Goal: Task Accomplishment & Management: Complete application form

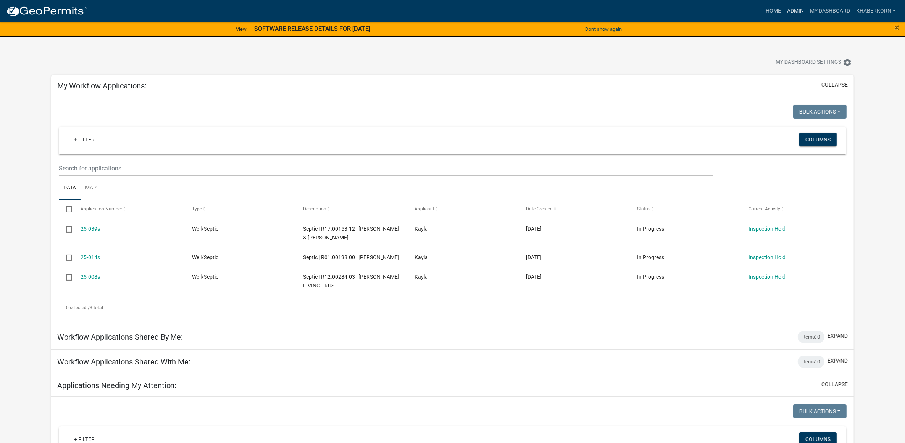
click at [790, 8] on link "Admin" at bounding box center [795, 11] width 23 height 15
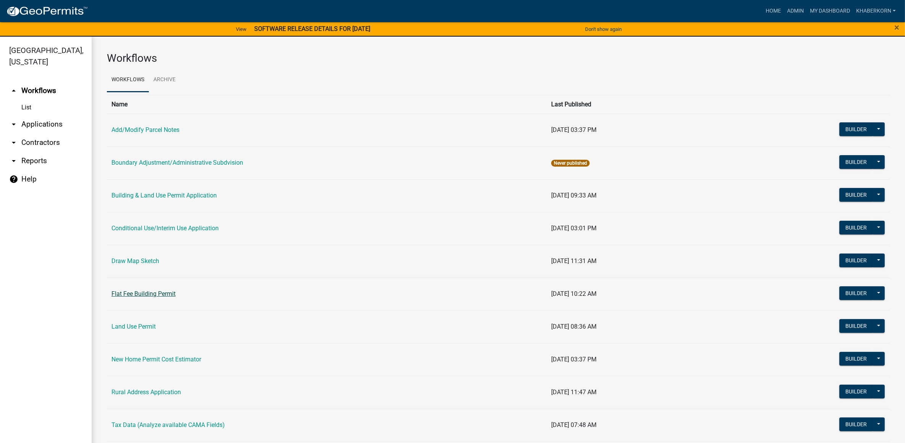
click at [147, 292] on link "Flat Fee Building Permit" at bounding box center [143, 293] width 64 height 7
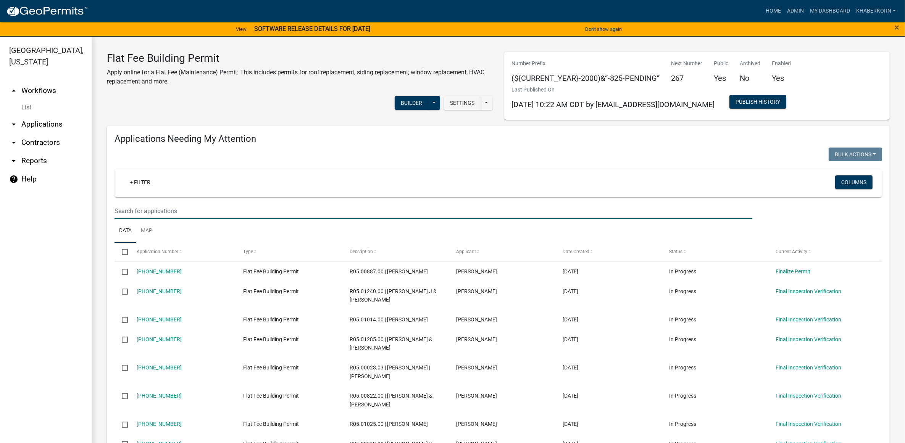
click at [159, 212] on input "text" at bounding box center [433, 211] width 638 height 16
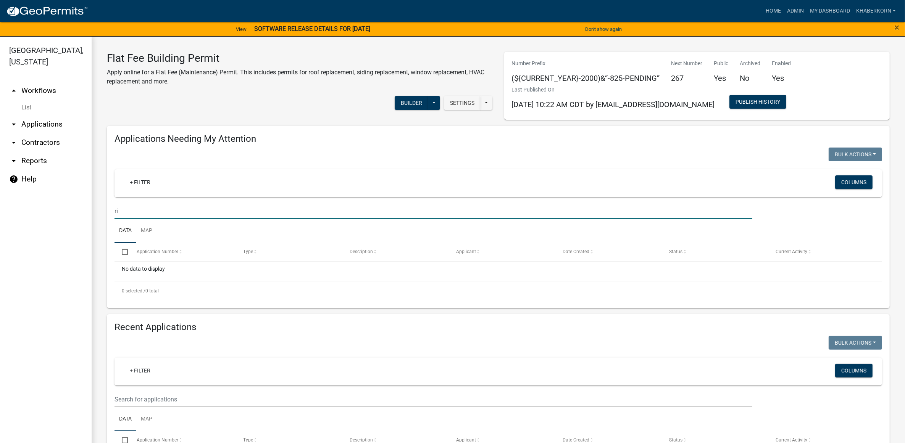
type input "r"
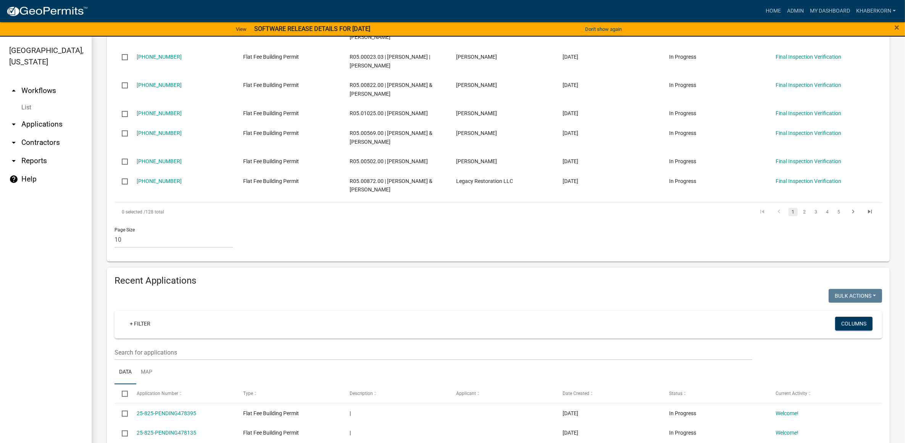
scroll to position [382, 0]
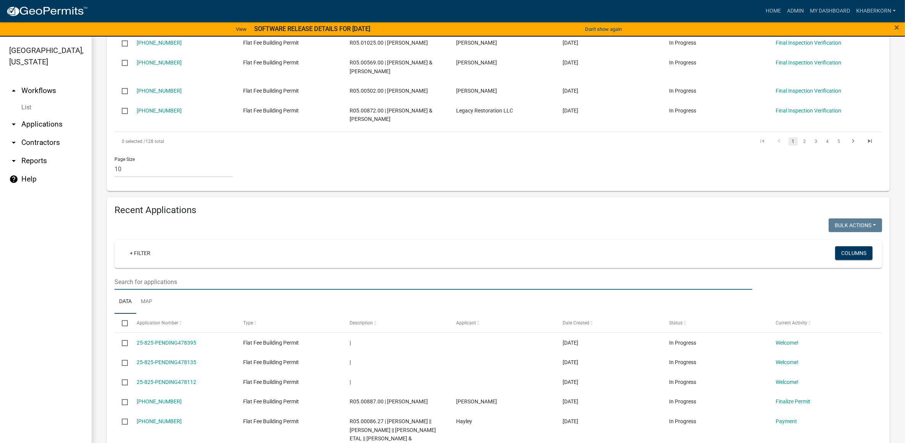
click at [137, 284] on input "text" at bounding box center [433, 282] width 638 height 16
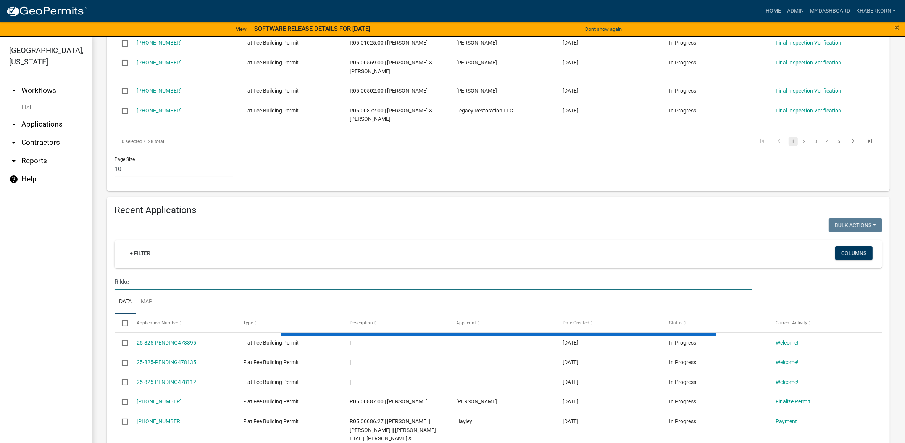
scroll to position [335, 0]
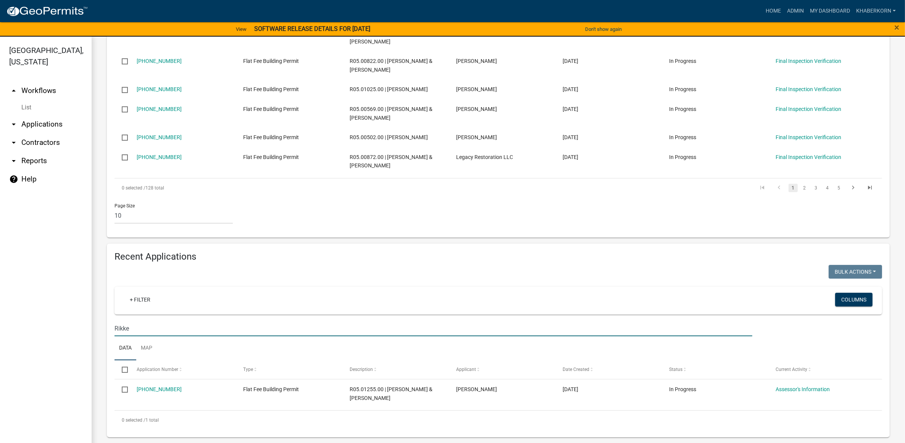
type input "Rikke"
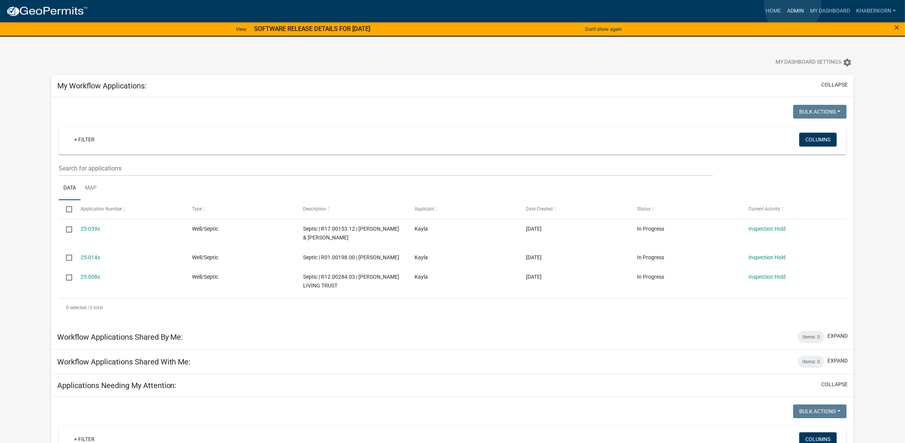
click at [793, 6] on link "Admin" at bounding box center [795, 11] width 23 height 15
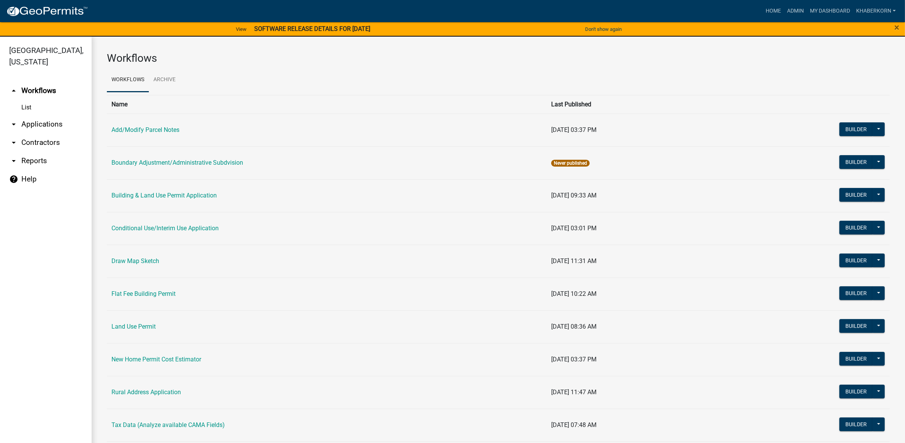
click at [136, 290] on td "Flat Fee Building Permit" at bounding box center [327, 294] width 440 height 33
click at [136, 298] on link "Flat Fee Building Permit" at bounding box center [143, 293] width 64 height 7
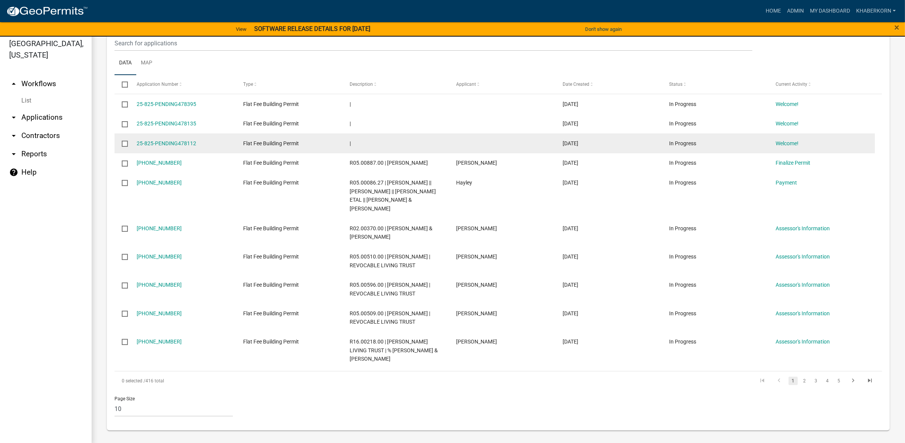
scroll to position [9, 0]
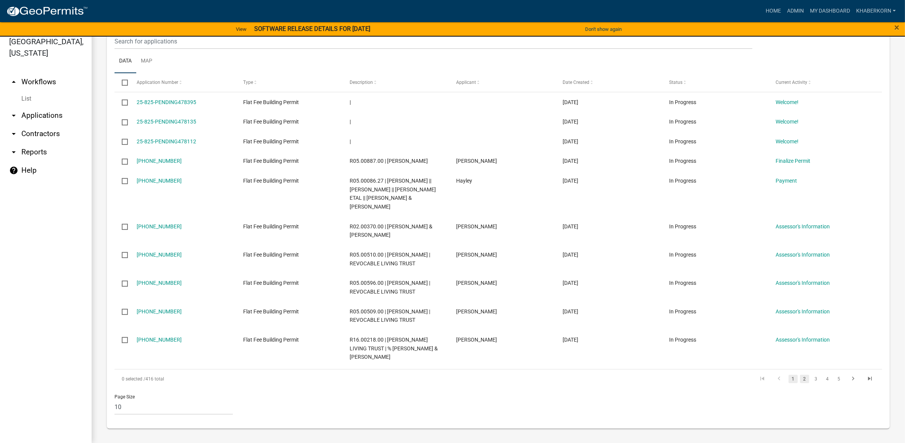
click at [800, 381] on link "2" at bounding box center [804, 379] width 9 height 8
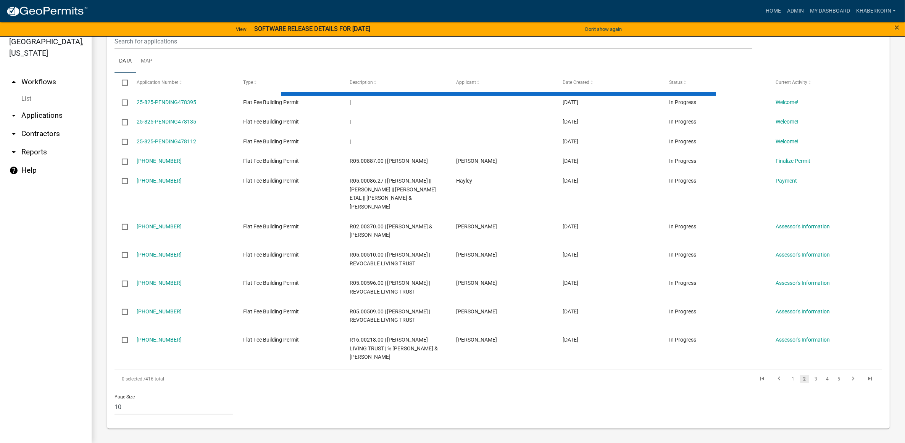
scroll to position [605, 0]
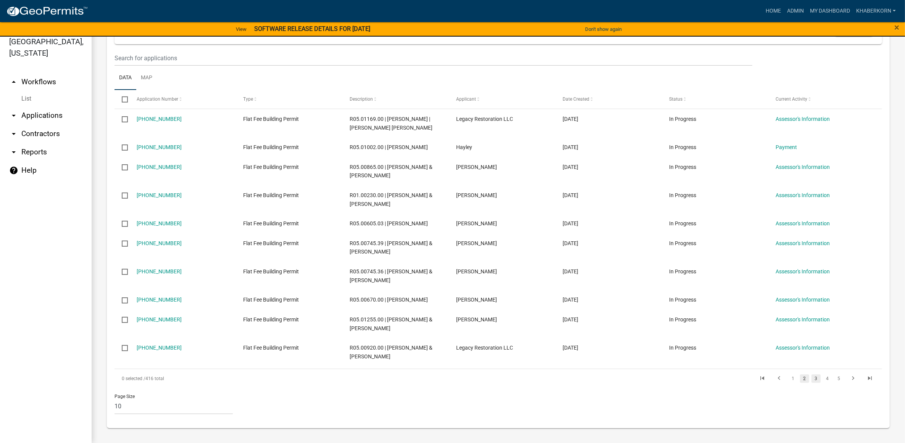
click at [811, 380] on link "3" at bounding box center [815, 379] width 9 height 8
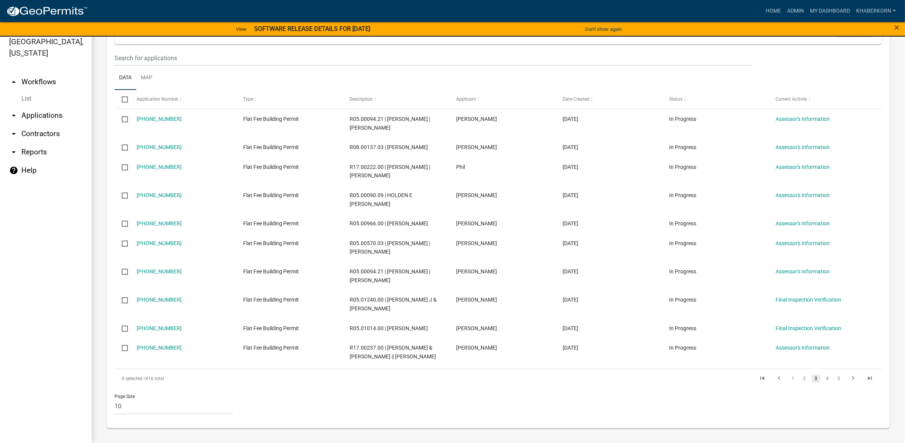
scroll to position [596, 0]
click at [789, 382] on link "1" at bounding box center [792, 379] width 9 height 8
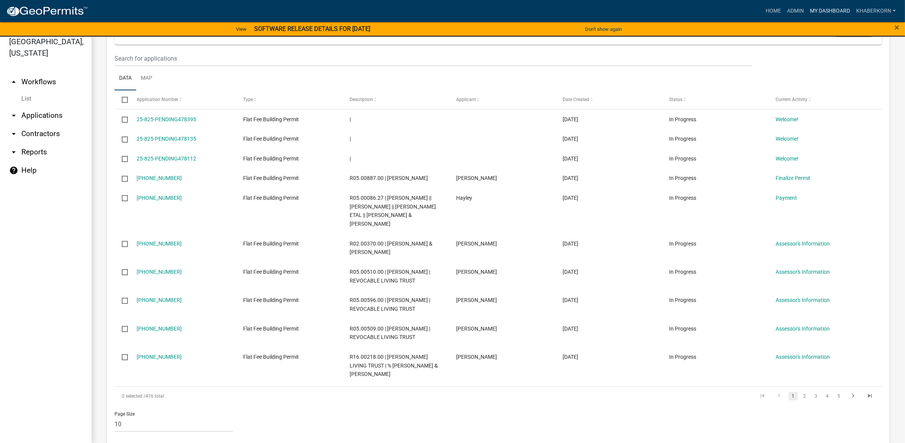
click at [821, 13] on link "My Dashboard" at bounding box center [830, 11] width 46 height 15
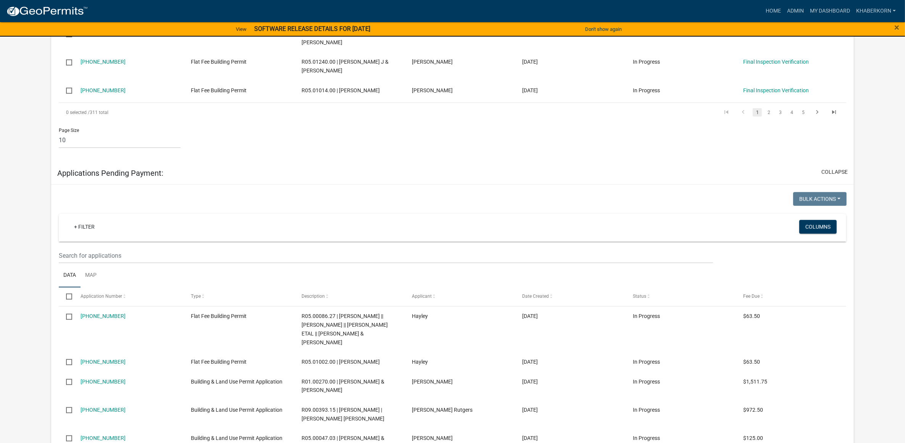
scroll to position [859, 0]
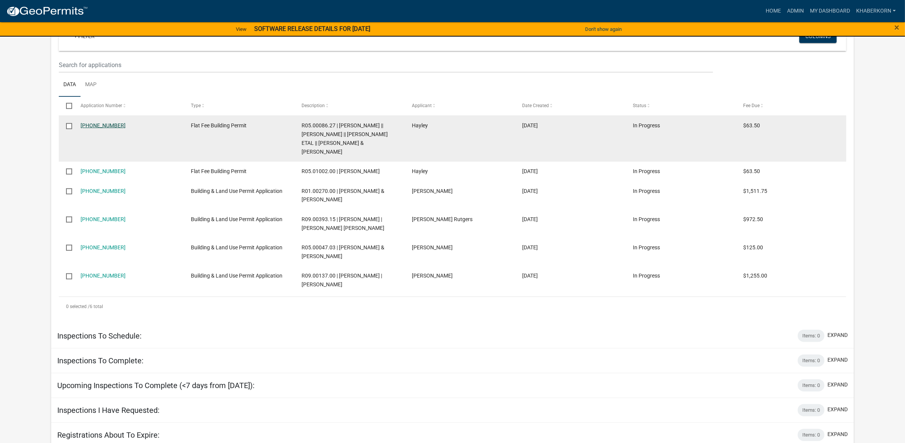
click at [101, 129] on link "[PHONE_NUMBER]" at bounding box center [103, 126] width 45 height 6
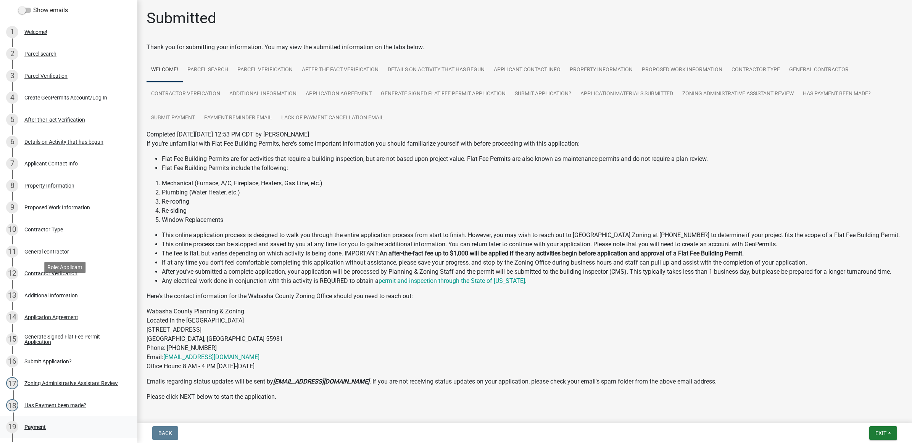
scroll to position [242, 0]
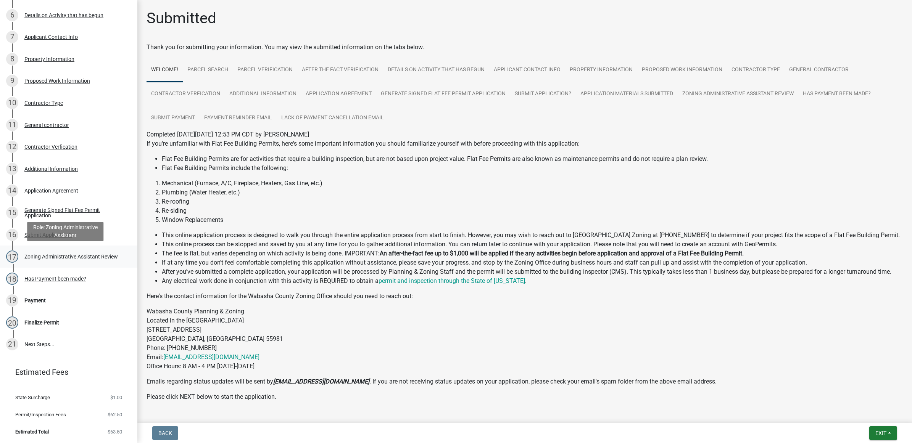
click at [32, 260] on div "Zoning Administrative Assistant Review" at bounding box center [71, 256] width 94 height 5
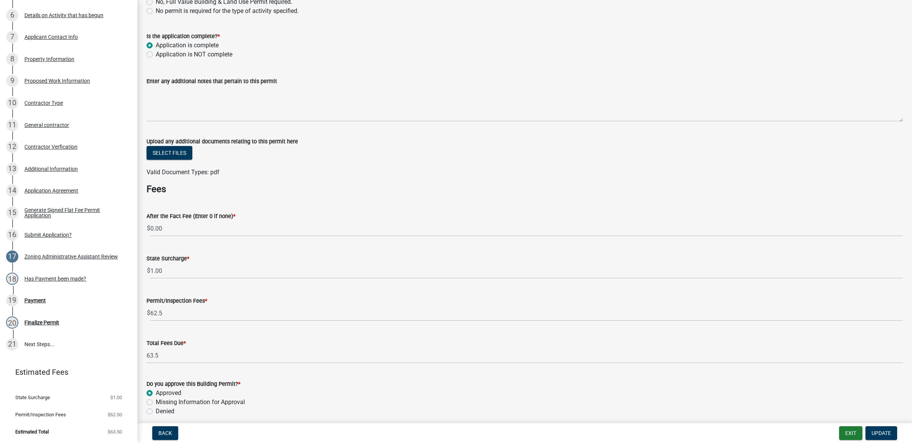
scroll to position [143, 0]
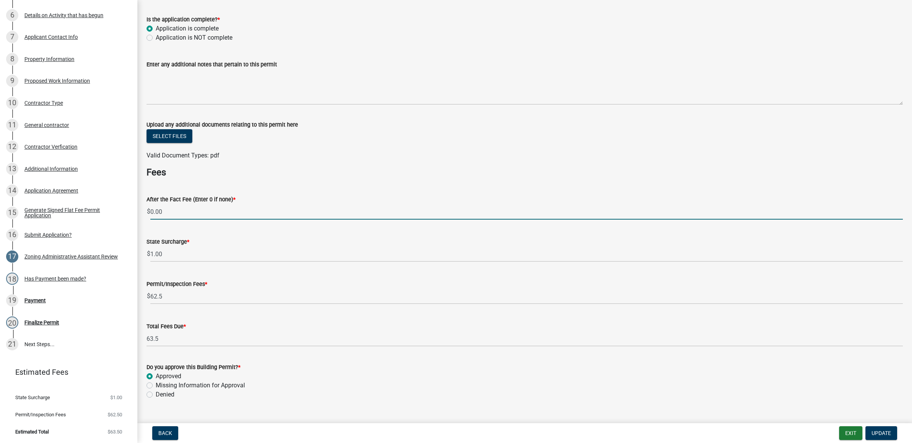
click at [165, 210] on input "0.00" at bounding box center [526, 212] width 753 height 16
type input "0"
type input "125.00"
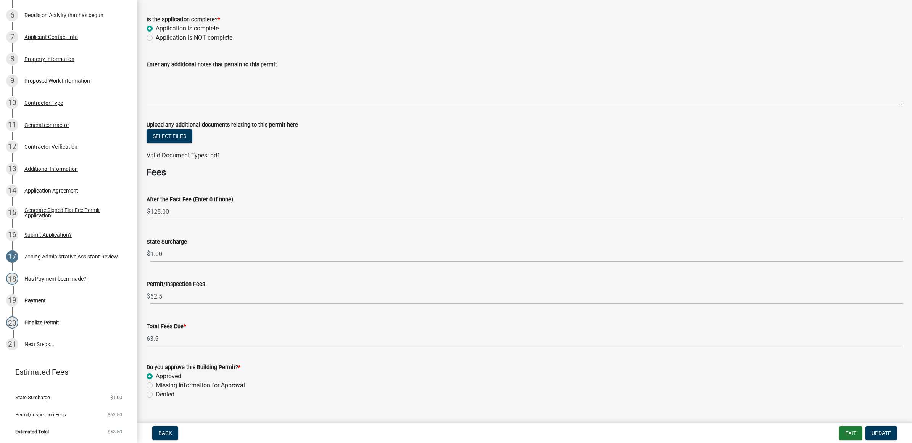
scroll to position [191, 0]
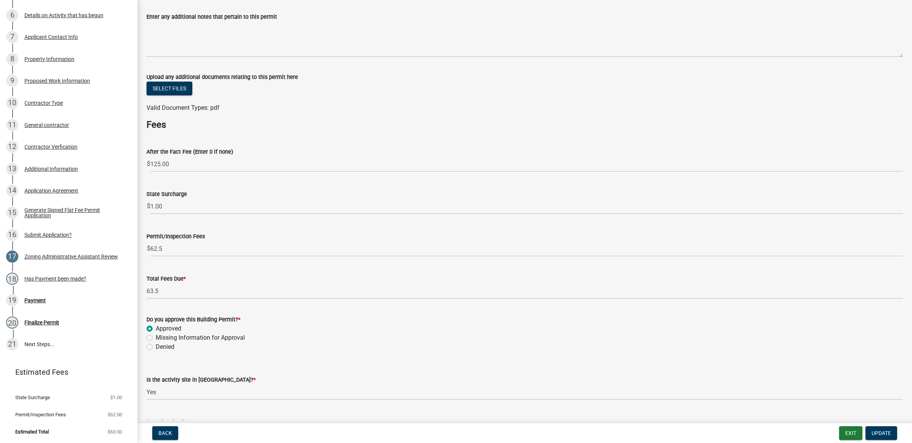
click at [224, 303] on wm-data-entity-input "Total Fees Due * 63.5" at bounding box center [525, 285] width 756 height 42
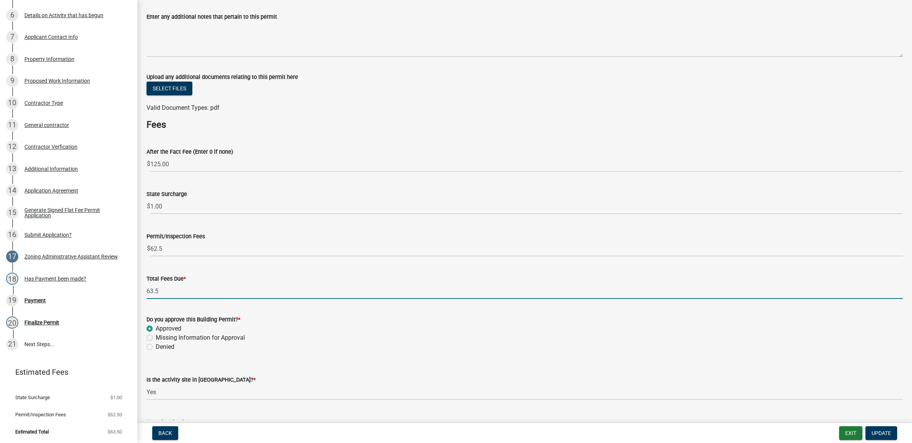
click at [166, 292] on input "63.5" at bounding box center [525, 292] width 756 height 16
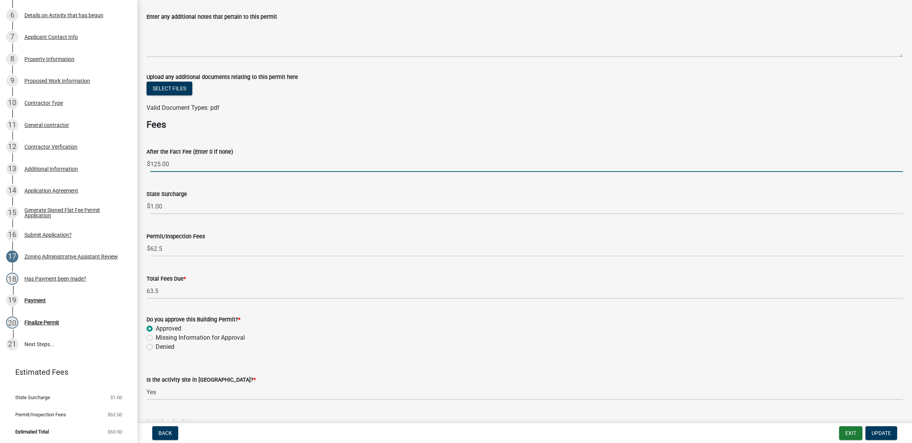
click at [182, 166] on input "125.00" at bounding box center [526, 164] width 753 height 16
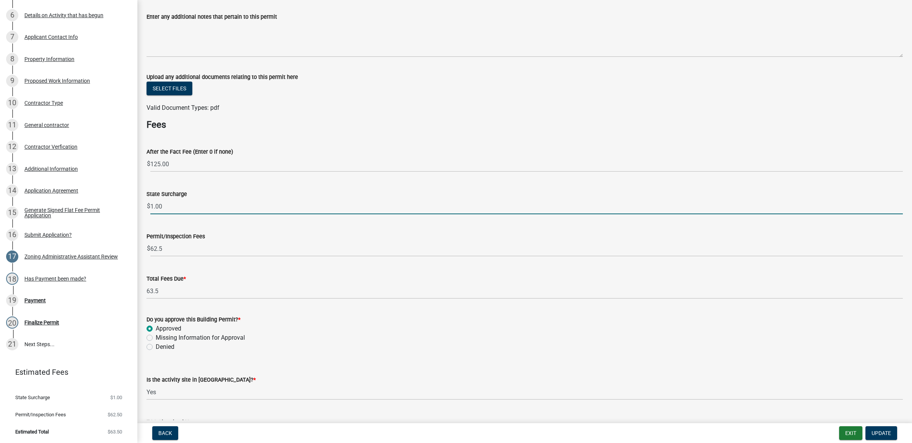
click at [172, 207] on input "1.00" at bounding box center [526, 207] width 753 height 16
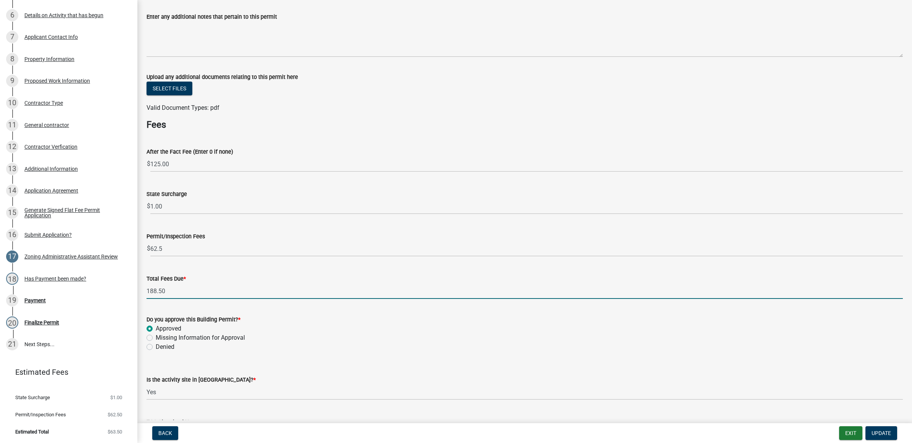
type input "188.50"
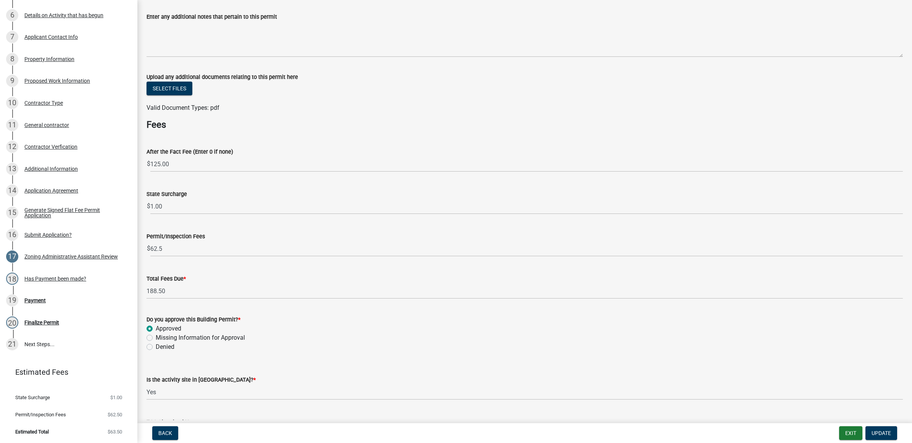
scroll to position [0, 0]
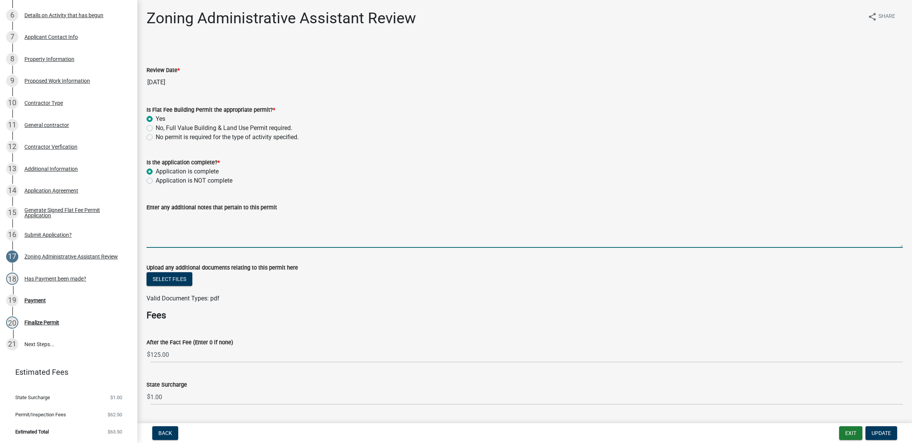
click at [225, 222] on textarea "Enter any additional notes that pertain to this permit" at bounding box center [525, 230] width 756 height 36
type textarea "After the fact fee - triple permit fee + state surcharge"
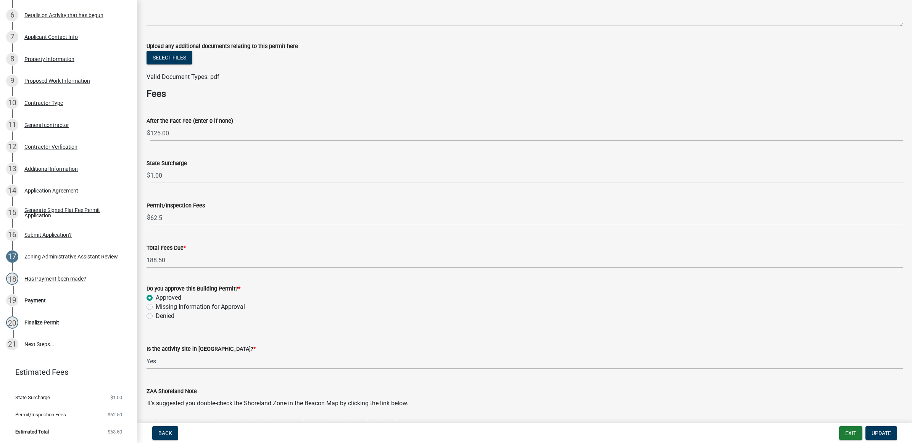
scroll to position [239, 0]
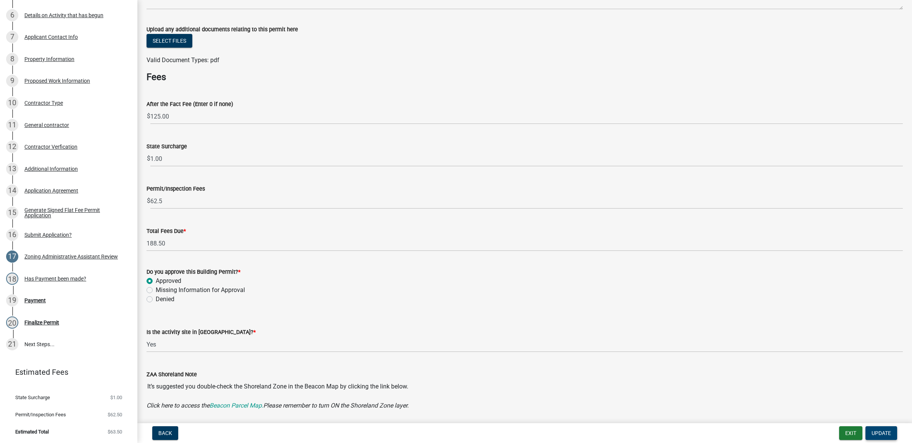
click at [884, 436] on span "Update" at bounding box center [881, 433] width 19 height 6
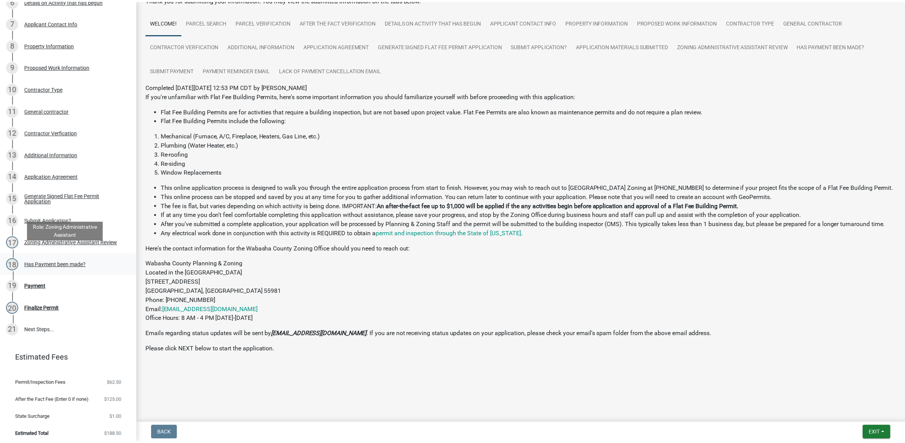
scroll to position [264, 0]
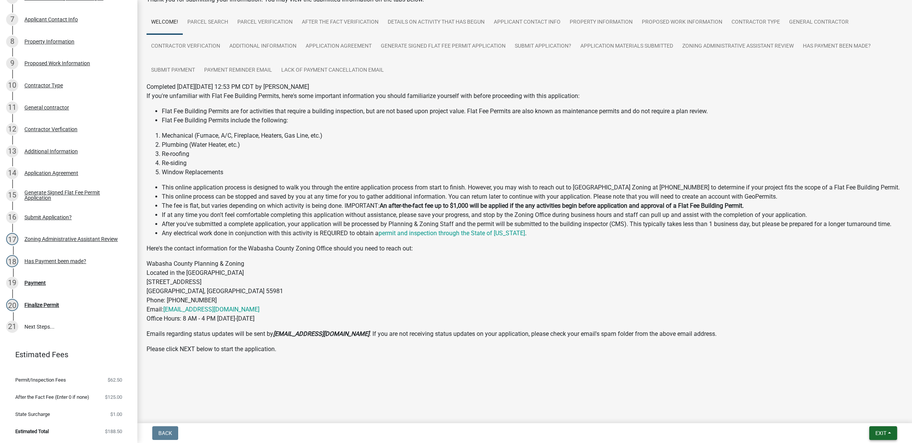
click at [873, 435] on button "Exit" at bounding box center [883, 434] width 28 height 14
click at [869, 422] on button "Save & Exit" at bounding box center [866, 414] width 61 height 18
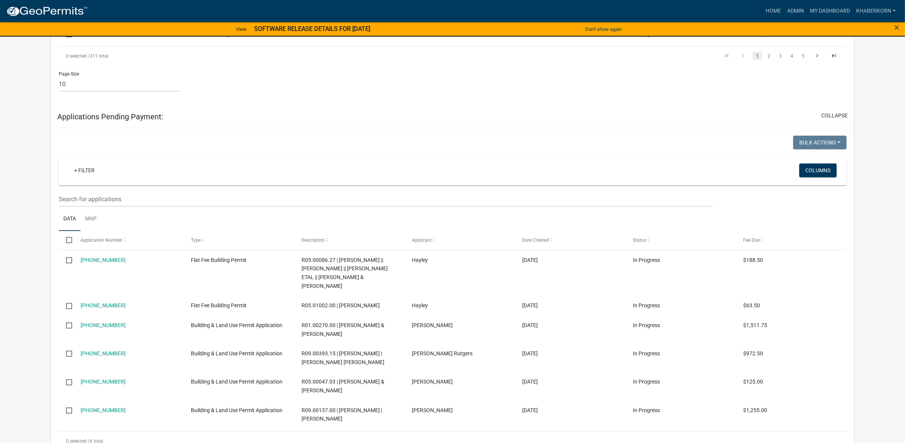
scroll to position [763, 0]
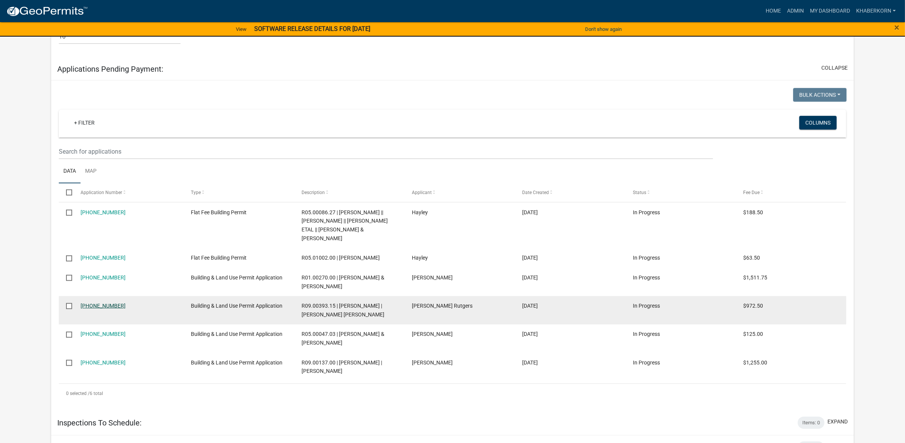
click at [105, 309] on link "[PHONE_NUMBER]" at bounding box center [103, 306] width 45 height 6
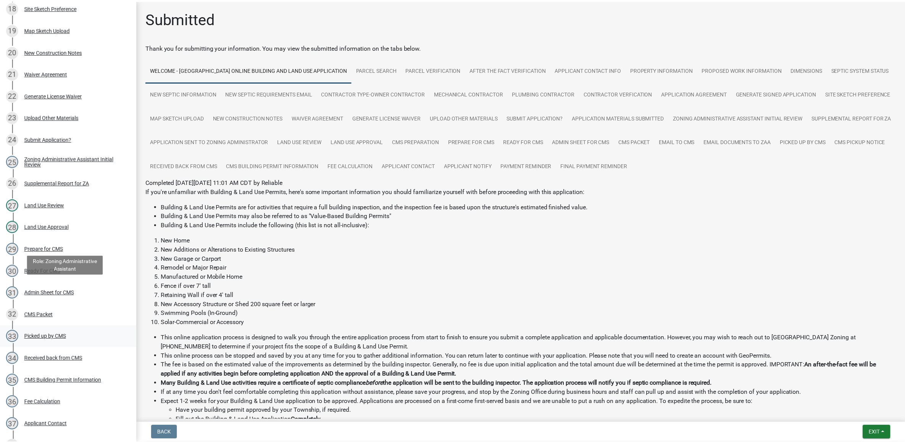
scroll to position [811, 0]
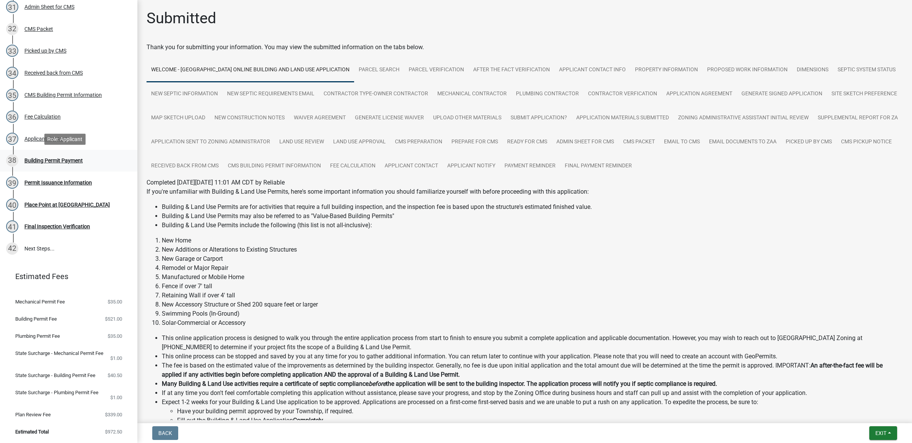
click at [58, 158] on div "Building Permit Payment" at bounding box center [53, 160] width 58 height 5
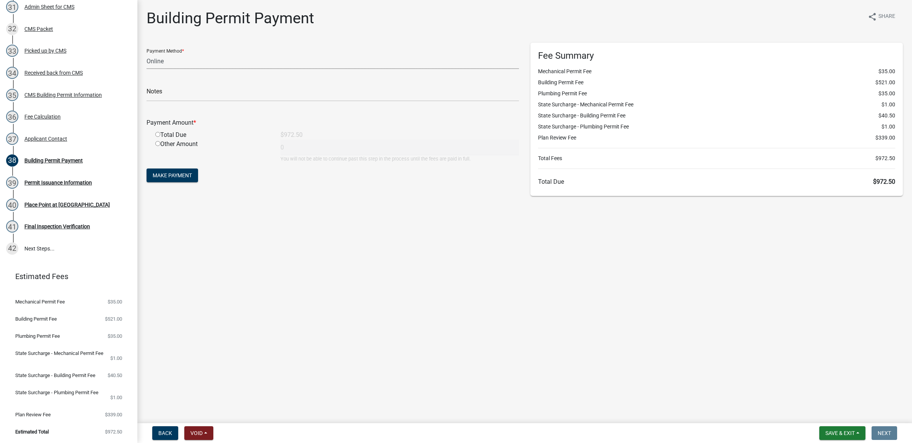
click at [185, 58] on select "Credit Card POS Check Cash Online" at bounding box center [333, 61] width 372 height 16
select select "2: 1"
click at [147, 53] on select "Credit Card POS Check Cash Online" at bounding box center [333, 61] width 372 height 16
click at [165, 91] on input "text" at bounding box center [333, 94] width 372 height 16
type input "RC#9060"
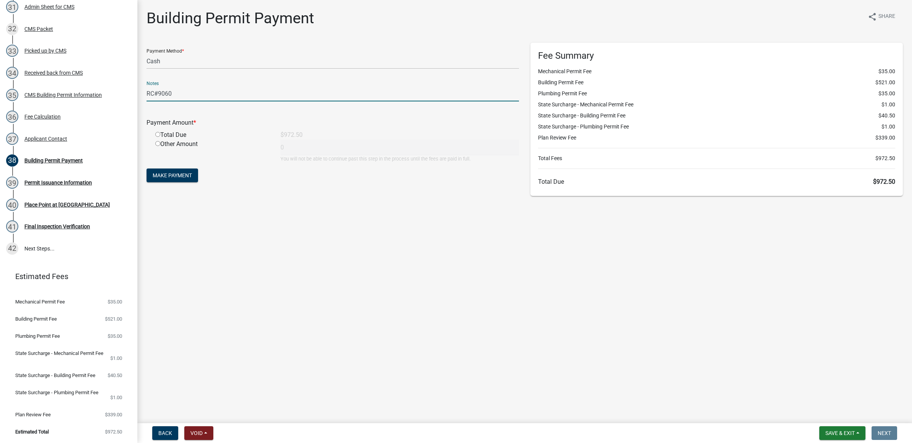
click at [178, 133] on div "Total Due" at bounding box center [212, 135] width 125 height 9
click at [158, 134] on input "radio" at bounding box center [157, 134] width 5 height 5
radio input "true"
type input "972.5"
click at [168, 176] on span "Make Payment" at bounding box center [172, 175] width 39 height 6
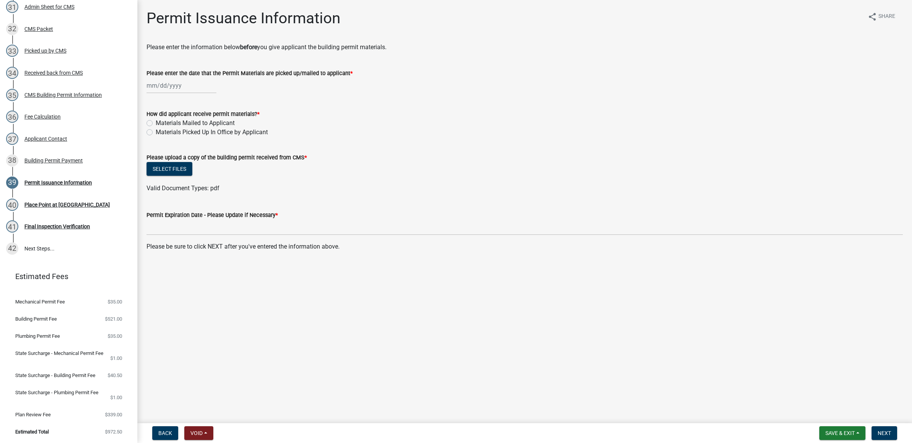
select select "9"
select select "2025"
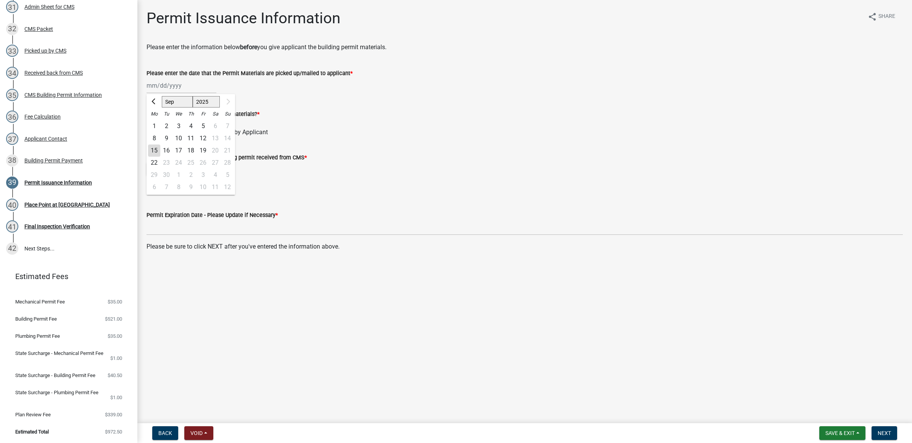
click at [181, 89] on div "Jan Feb Mar Apr May Jun Jul Aug Sep 2024 2025 Mo Tu We Th Fr Sa Su 1 2 3 4 5 6 …" at bounding box center [182, 86] width 70 height 16
click at [153, 148] on div "15" at bounding box center [154, 151] width 12 height 12
type input "[DATE]"
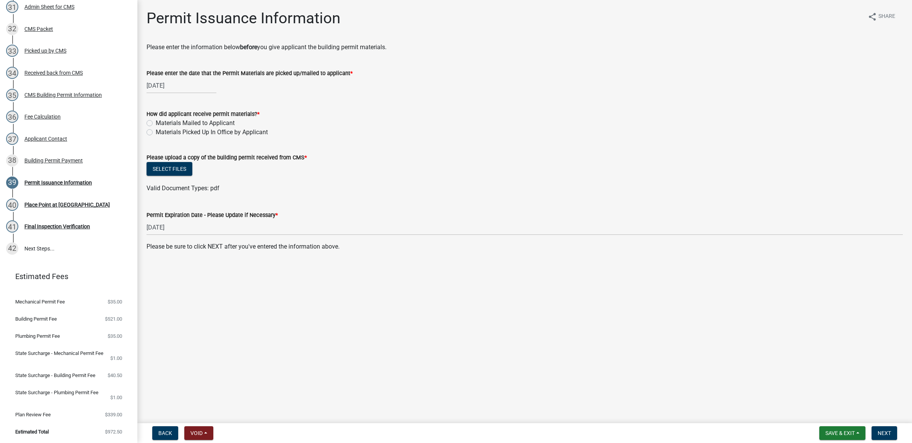
click at [171, 120] on label "Materials Mailed to Applicant" at bounding box center [195, 123] width 79 height 9
click at [161, 120] on input "Materials Mailed to Applicant" at bounding box center [158, 121] width 5 height 5
radio input "true"
click at [178, 174] on button "Select files" at bounding box center [170, 169] width 46 height 14
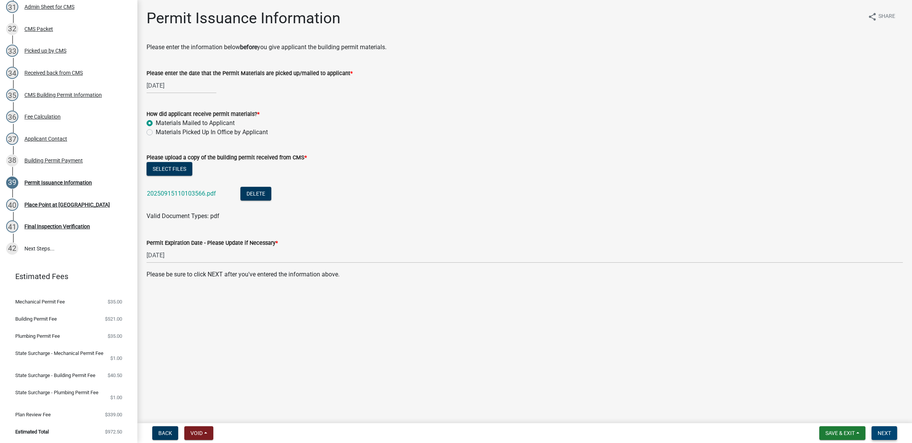
click at [882, 432] on span "Next" at bounding box center [884, 433] width 13 height 6
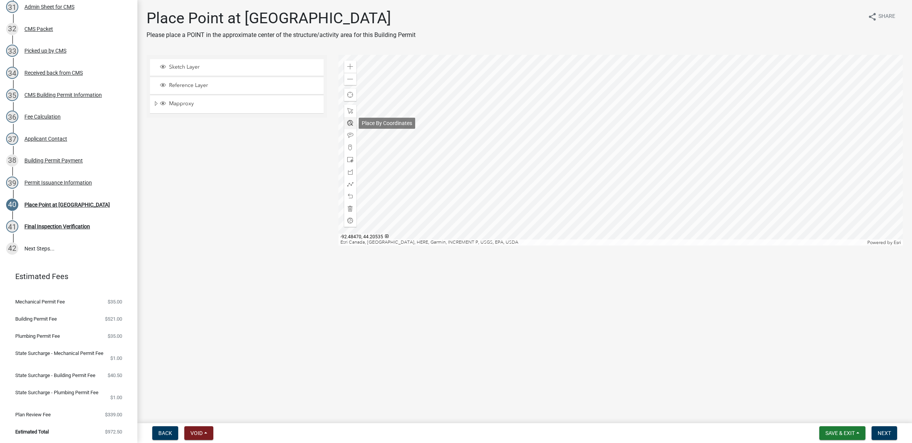
click at [350, 123] on span at bounding box center [350, 123] width 6 height 6
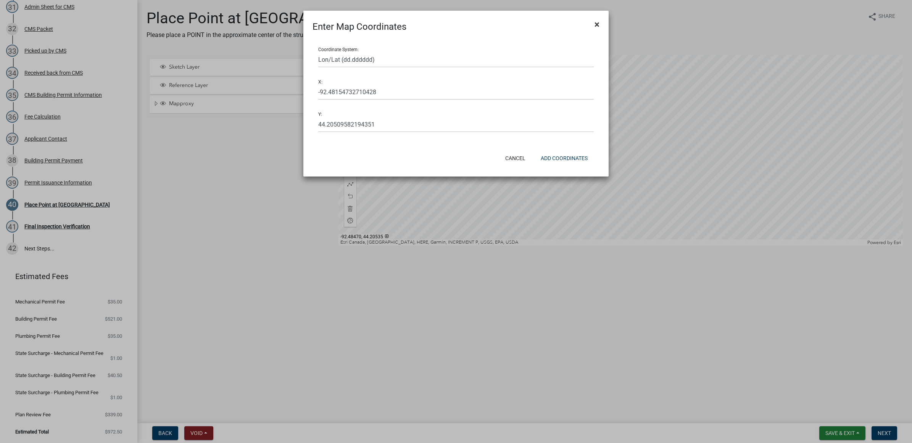
click at [597, 26] on span "×" at bounding box center [597, 24] width 5 height 11
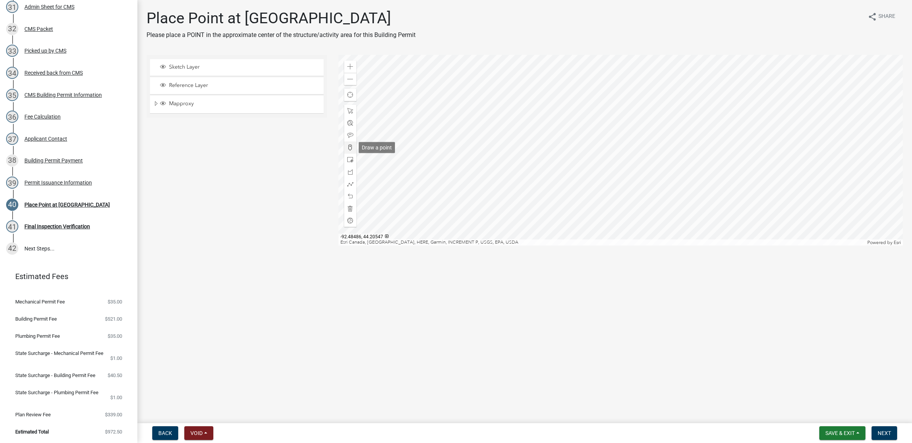
click at [351, 145] on span at bounding box center [350, 148] width 6 height 6
click at [613, 172] on div at bounding box center [621, 150] width 564 height 191
click at [882, 433] on span "Next" at bounding box center [884, 433] width 13 height 6
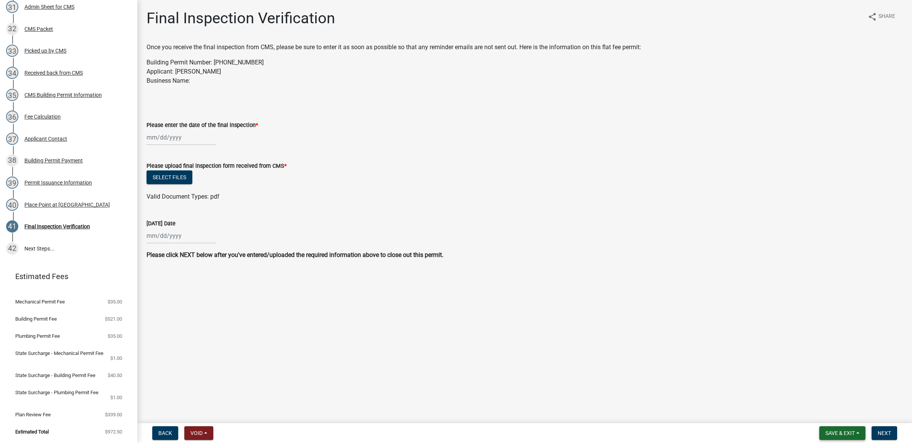
click at [857, 432] on button "Save & Exit" at bounding box center [842, 434] width 46 height 14
click at [851, 418] on button "Save & Exit" at bounding box center [834, 414] width 61 height 18
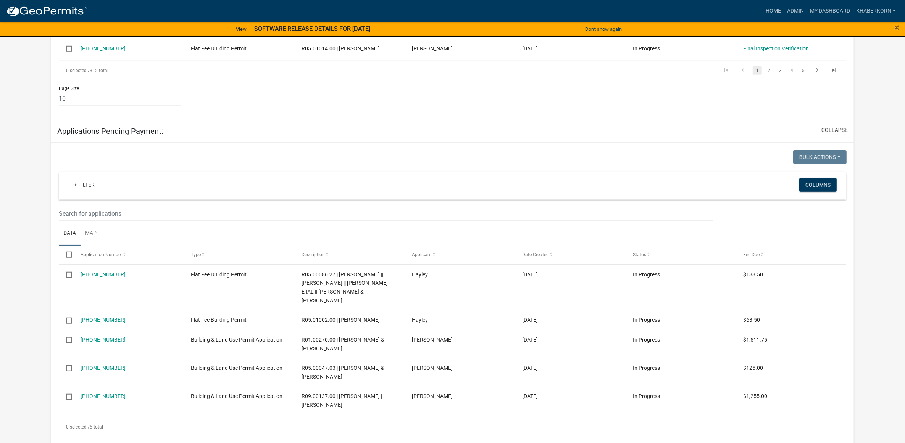
scroll to position [716, 0]
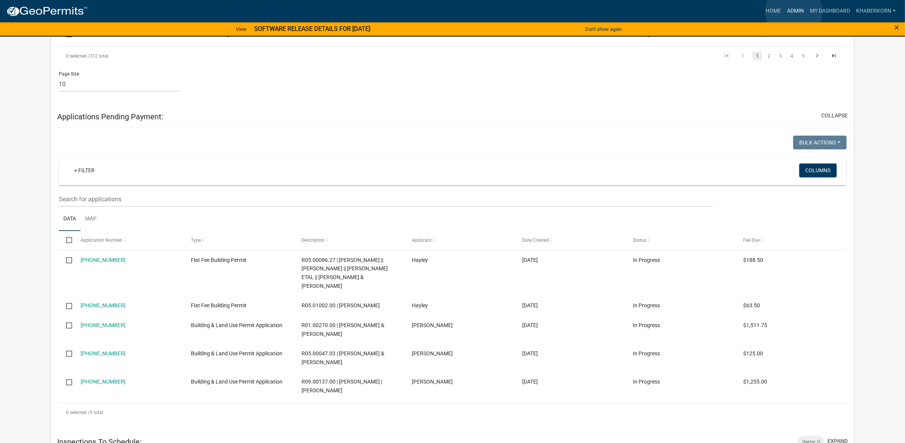
click at [794, 11] on link "Admin" at bounding box center [795, 11] width 23 height 15
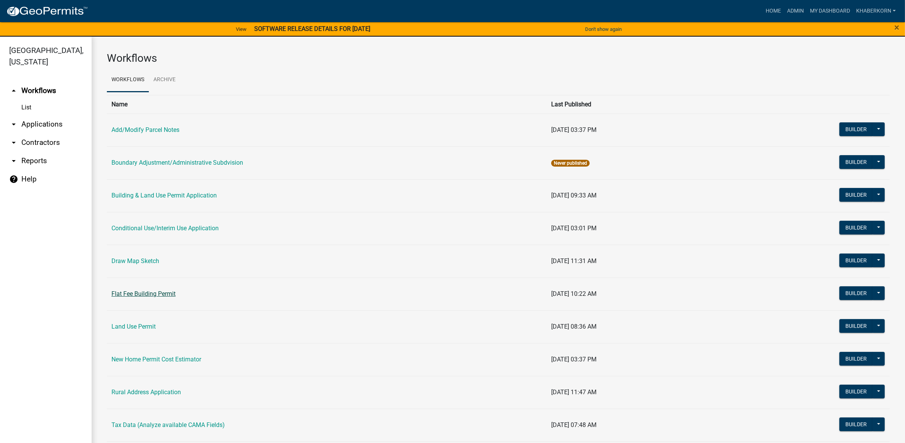
click at [128, 295] on link "Flat Fee Building Permit" at bounding box center [143, 293] width 64 height 7
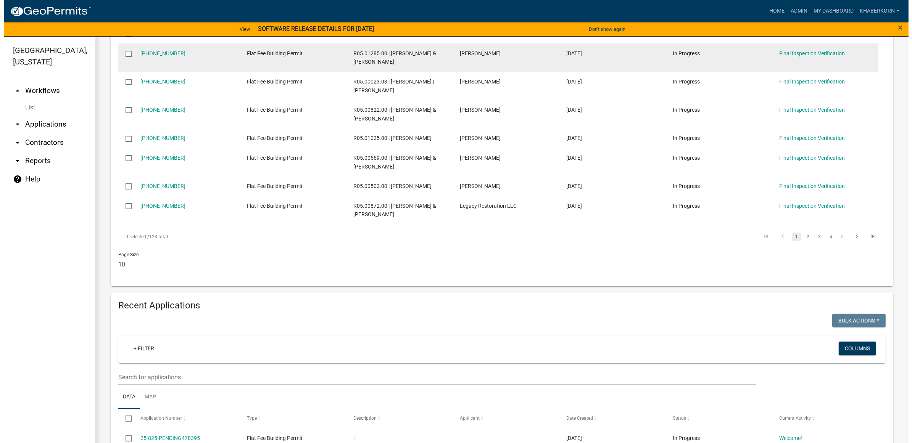
scroll to position [429, 0]
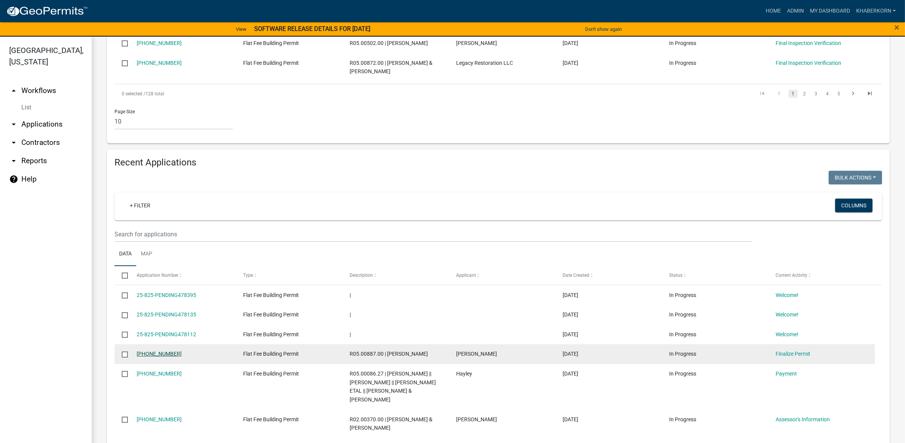
click at [156, 354] on link "[PHONE_NUMBER]" at bounding box center [159, 354] width 45 height 6
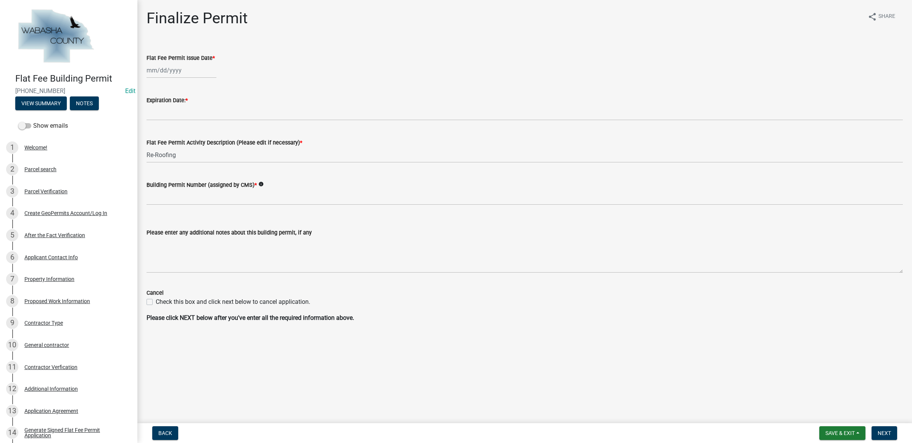
click at [184, 74] on div at bounding box center [182, 71] width 70 height 16
select select "9"
click at [153, 133] on div "15" at bounding box center [154, 135] width 12 height 12
type input "[DATE]"
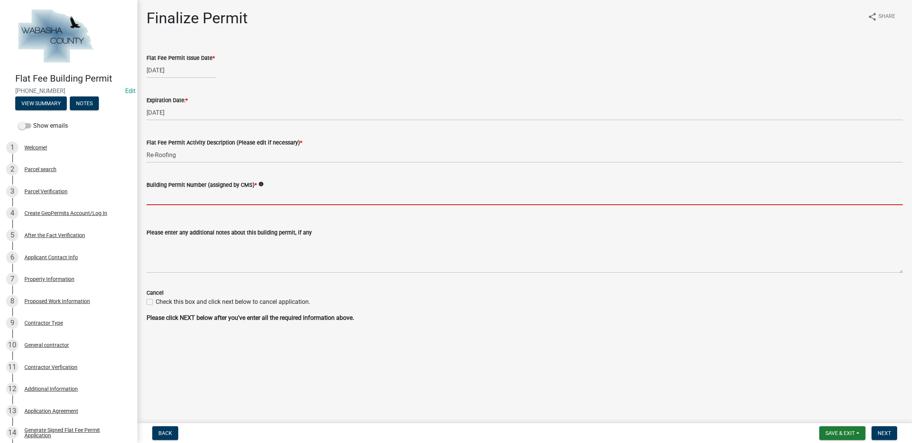
click at [164, 195] on input "Building Permit Number (assigned by CMS) *" at bounding box center [525, 198] width 756 height 16
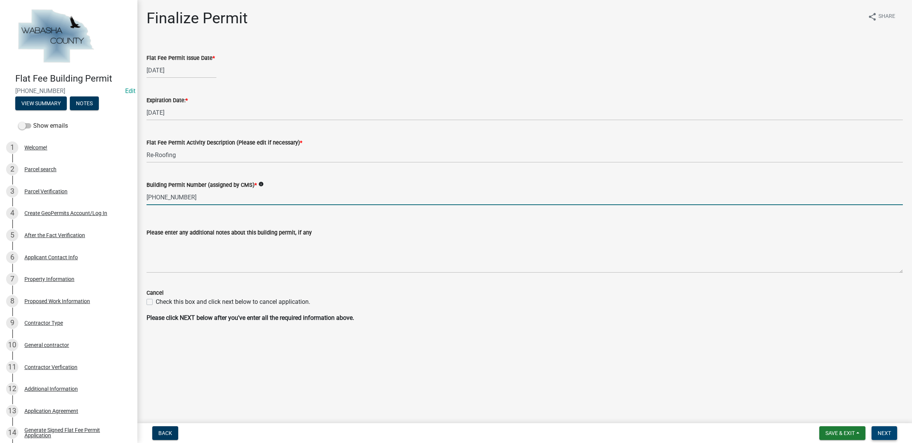
type input "[PHONE_NUMBER]"
click at [880, 433] on span "Next" at bounding box center [884, 433] width 13 height 6
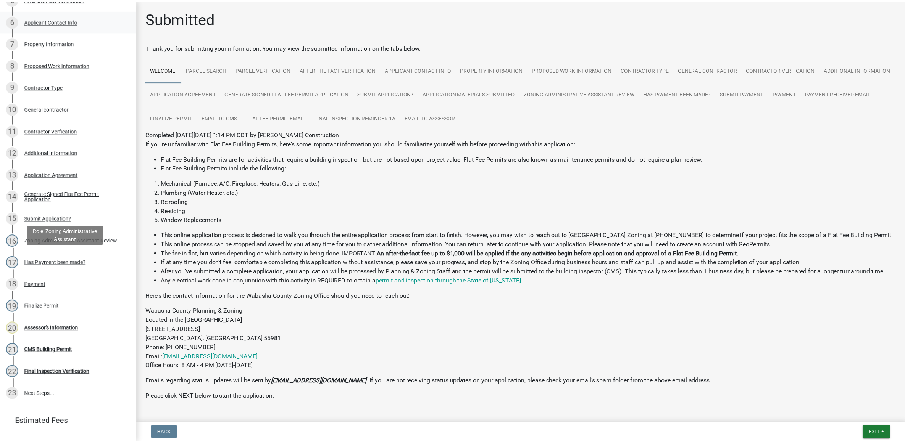
scroll to position [239, 0]
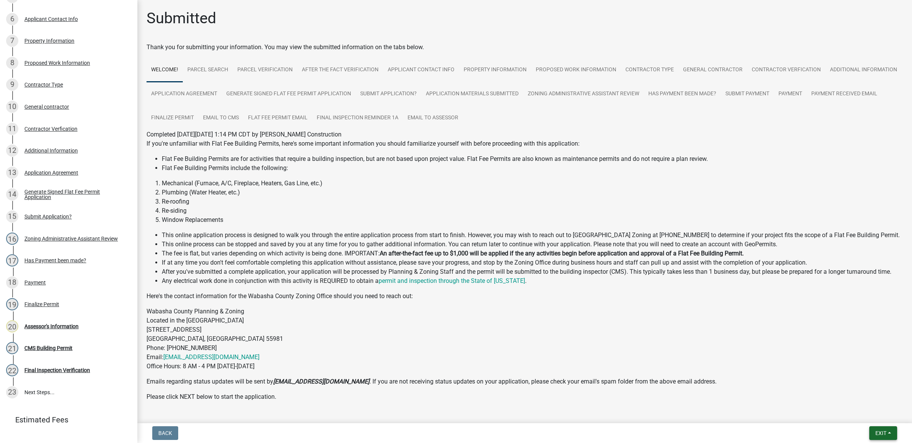
click at [890, 432] on button "Exit" at bounding box center [883, 434] width 28 height 14
click at [884, 417] on button "Save & Exit" at bounding box center [866, 414] width 61 height 18
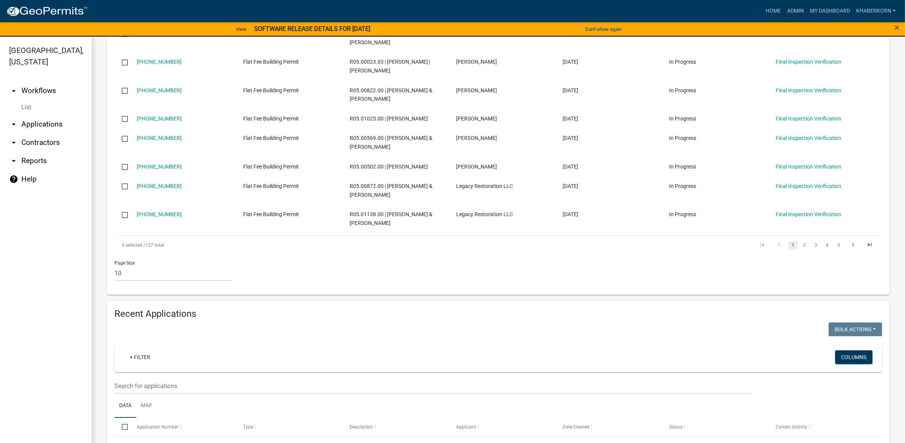
scroll to position [95, 0]
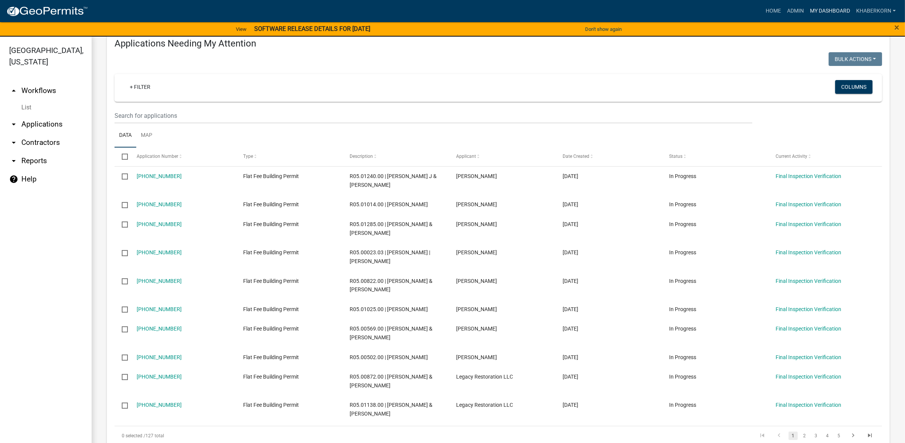
click at [809, 10] on link "My Dashboard" at bounding box center [830, 11] width 46 height 15
